Goal: Task Accomplishment & Management: Complete application form

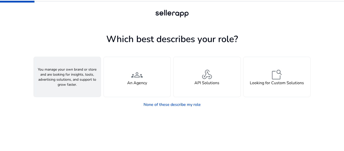
click at [71, 81] on h4 "A Seller" at bounding box center [67, 83] width 15 height 5
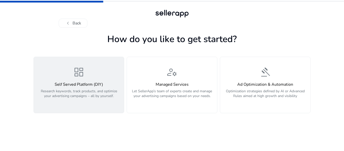
click at [89, 90] on p "Research keywords, track products, and optimize your advertising campaigns – al…" at bounding box center [79, 96] width 84 height 15
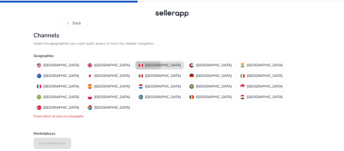
click at [145, 66] on p "[GEOGRAPHIC_DATA]" at bounding box center [163, 65] width 36 height 5
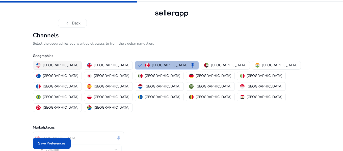
click at [52, 64] on p "[GEOGRAPHIC_DATA]" at bounding box center [61, 65] width 36 height 5
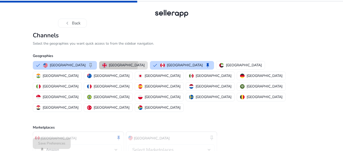
click at [109, 63] on p "[GEOGRAPHIC_DATA]" at bounding box center [127, 65] width 36 height 5
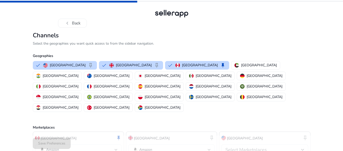
click at [330, 126] on div "chevron_left Back Channels Select the geographies you want quick access to from…" at bounding box center [171, 92] width 343 height 184
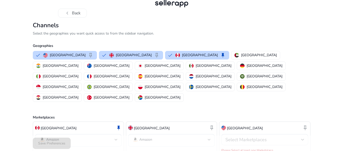
scroll to position [12, 0]
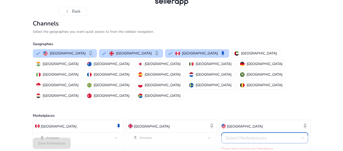
click at [303, 135] on div at bounding box center [302, 138] width 3 height 6
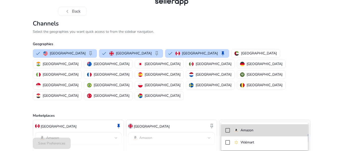
click at [288, 131] on span "Amazon" at bounding box center [269, 131] width 70 height 6
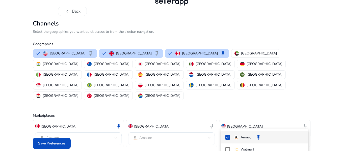
scroll to position [6, 0]
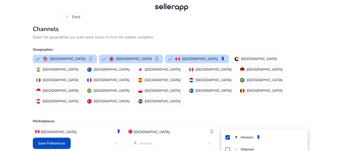
click at [328, 114] on div at bounding box center [171, 75] width 343 height 151
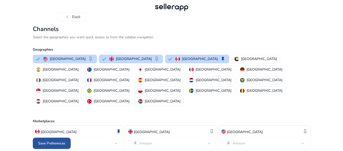
click at [60, 140] on span at bounding box center [52, 143] width 38 height 12
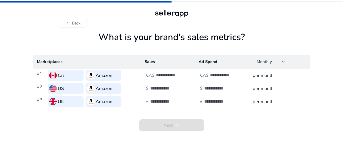
scroll to position [0, 0]
click at [343, 142] on div "chevron_left Back What is your brand's sales metrics? Marketplaces Sales Ad Spe…" at bounding box center [172, 75] width 344 height 151
click at [344, 137] on div "chevron_left Back What is your brand's sales metrics? Marketplaces Sales Ad Spe…" at bounding box center [172, 75] width 344 height 151
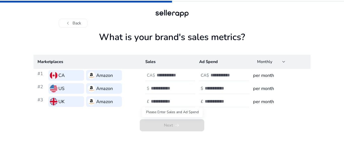
click at [171, 125] on span "Next arrow_right_alt" at bounding box center [172, 125] width 65 height 12
click at [167, 73] on input "number" at bounding box center [174, 75] width 34 height 6
type input "*"
click at [219, 74] on input "number" at bounding box center [228, 75] width 34 height 6
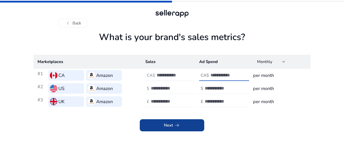
type input "*"
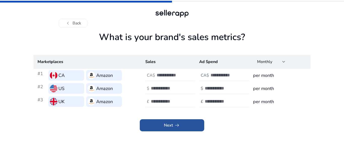
click at [164, 123] on span "Next arrow_right_alt" at bounding box center [172, 125] width 16 height 6
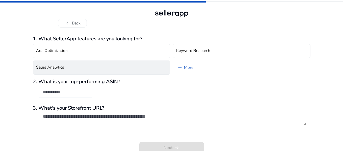
click at [128, 69] on button "Sales Analytics" at bounding box center [101, 68] width 137 height 14
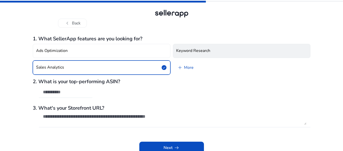
click at [188, 50] on h4 "Keyword Research" at bounding box center [193, 50] width 34 height 5
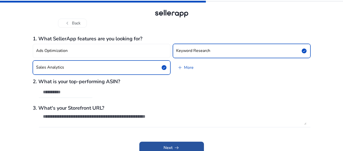
click at [167, 149] on span "Next arrow_right_alt" at bounding box center [171, 148] width 16 height 6
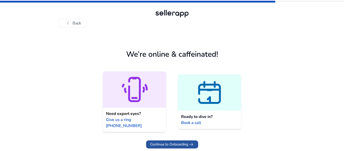
click at [177, 142] on span "Continue to Onboarding" at bounding box center [169, 144] width 38 height 5
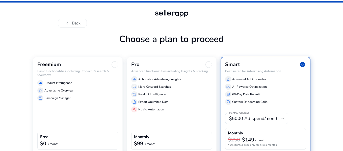
click at [334, 107] on div "chevron_left Back Choose a plan to proceed Freemium Basic functionalities inclu…" at bounding box center [171, 88] width 343 height 177
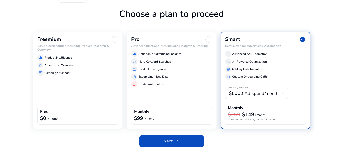
scroll to position [25, 0]
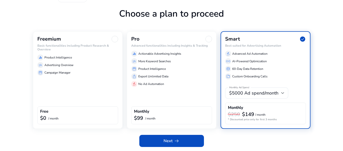
click at [114, 38] on div at bounding box center [114, 39] width 7 height 7
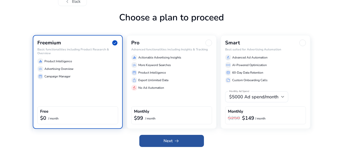
click at [158, 139] on span at bounding box center [171, 141] width 65 height 12
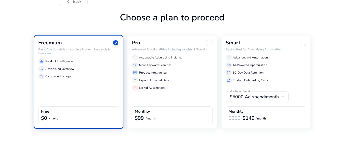
scroll to position [0, 0]
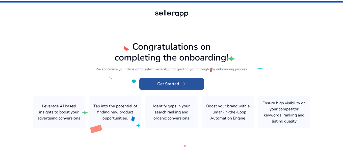
click at [161, 86] on span "Get Started arrow_right_alt" at bounding box center [171, 84] width 29 height 6
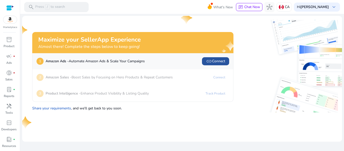
click at [219, 58] on span "link Connect" at bounding box center [215, 61] width 19 height 6
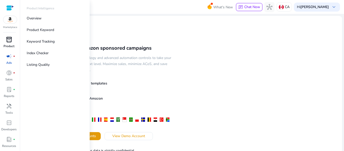
click at [9, 42] on span "inventory_2" at bounding box center [9, 40] width 6 height 6
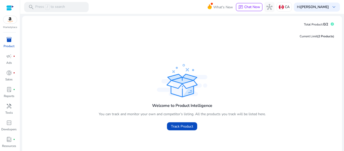
click at [225, 77] on div "Welcome to Product Intelligence You can track and monitor your own and competit…" at bounding box center [182, 98] width 312 height 70
click at [333, 7] on span "keyboard_arrow_down" at bounding box center [334, 7] width 6 height 6
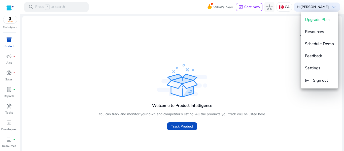
click at [265, 58] on div at bounding box center [172, 75] width 344 height 151
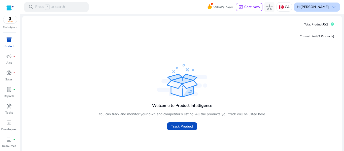
click at [333, 8] on span "keyboard_arrow_down" at bounding box center [334, 7] width 6 height 6
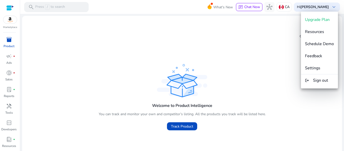
click at [266, 53] on div at bounding box center [172, 75] width 344 height 151
